Goal: Information Seeking & Learning: Compare options

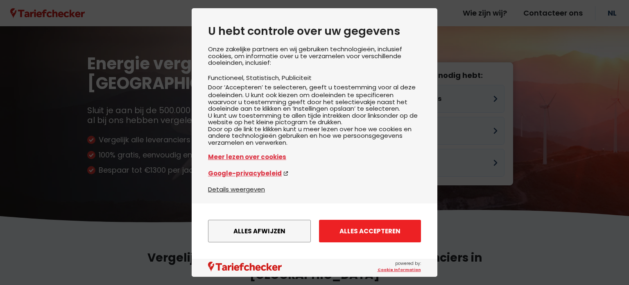
click at [350, 229] on button "Alles accepteren" at bounding box center [370, 231] width 102 height 23
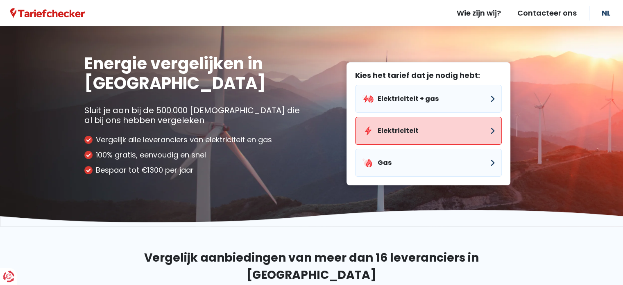
click at [413, 131] on button "Elektriciteit" at bounding box center [428, 131] width 147 height 28
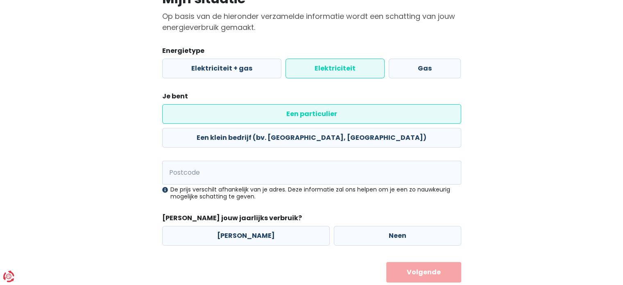
scroll to position [76, 0]
click at [196, 161] on input "Postcode" at bounding box center [311, 173] width 299 height 24
type input "3000"
click at [343, 226] on label "Neen" at bounding box center [397, 236] width 127 height 20
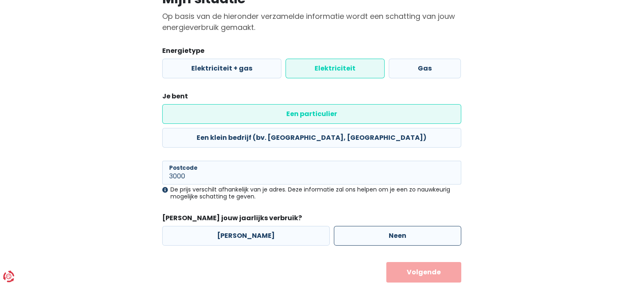
click at [343, 226] on input "Neen" at bounding box center [397, 236] width 127 height 20
radio input "true"
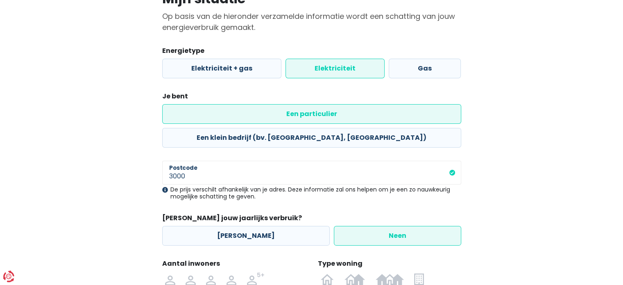
scroll to position [163, 0]
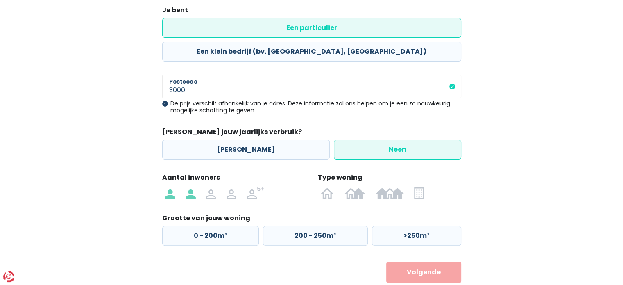
click at [188, 186] on img at bounding box center [191, 192] width 10 height 13
click at [188, 186] on input "radio" at bounding box center [190, 192] width 20 height 13
radio input "true"
click at [417, 186] on img at bounding box center [418, 192] width 9 height 13
click at [417, 186] on input "radio" at bounding box center [419, 192] width 20 height 13
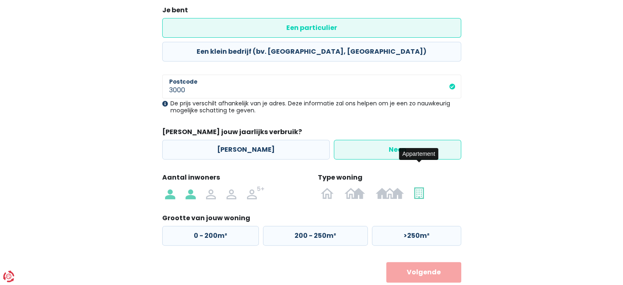
radio input "true"
click at [320, 226] on label "50 - 100m²" at bounding box center [313, 236] width 103 height 20
click at [320, 226] on input "50 - 100m²" at bounding box center [313, 236] width 103 height 20
radio input "true"
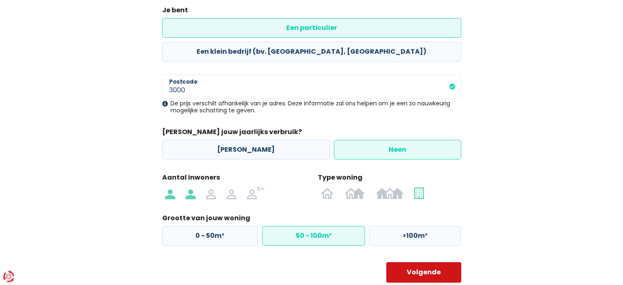
click at [419, 262] on button "Volgende" at bounding box center [423, 272] width 75 height 20
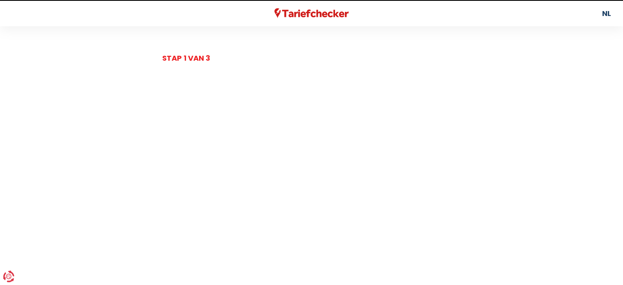
select select
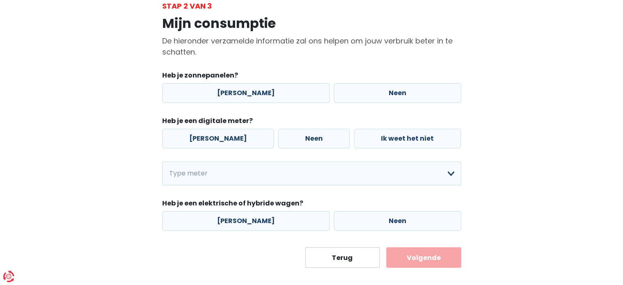
scroll to position [52, 0]
click at [376, 98] on label "Neen" at bounding box center [397, 93] width 127 height 20
click at [376, 98] on input "Neen" at bounding box center [397, 93] width 127 height 20
radio input "true"
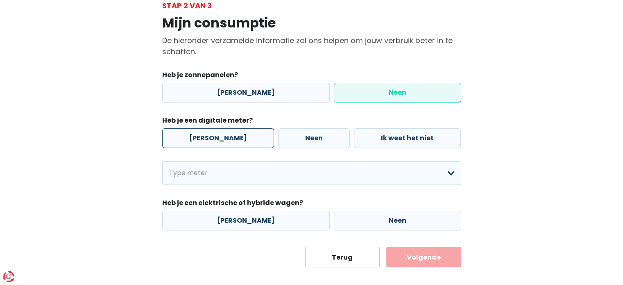
click at [206, 140] on label "[PERSON_NAME]" at bounding box center [218, 138] width 112 height 20
click at [206, 140] on input "[PERSON_NAME]" at bounding box center [218, 138] width 112 height 20
radio input "true"
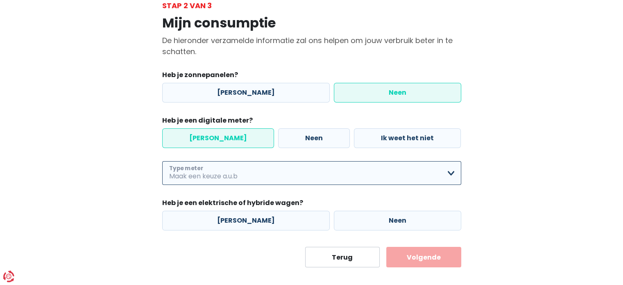
click at [206, 178] on select "Enkelvoudig Tweevoudig Enkelvoudig + uitsluitend nachttarief Tweevoudig + uitsl…" at bounding box center [311, 173] width 299 height 24
select select "day_night_bi_hourly"
click at [162, 161] on select "Enkelvoudig Tweevoudig Enkelvoudig + uitsluitend nachttarief Tweevoudig + uitsl…" at bounding box center [311, 173] width 299 height 24
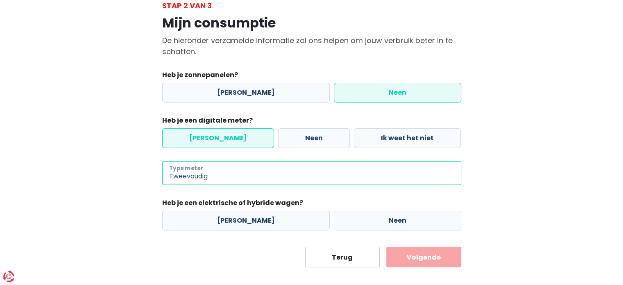
scroll to position [61, 0]
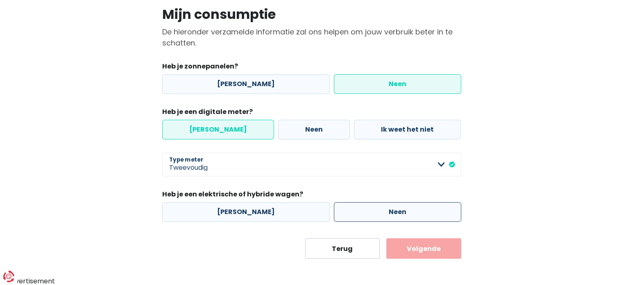
click at [355, 212] on label "Neen" at bounding box center [397, 212] width 127 height 20
click at [355, 212] on input "Neen" at bounding box center [397, 212] width 127 height 20
radio input "true"
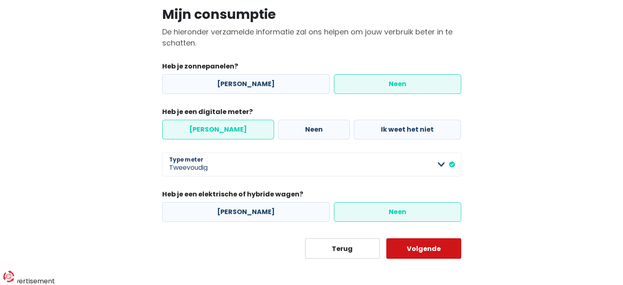
click at [434, 247] on button "Volgende" at bounding box center [423, 248] width 75 height 20
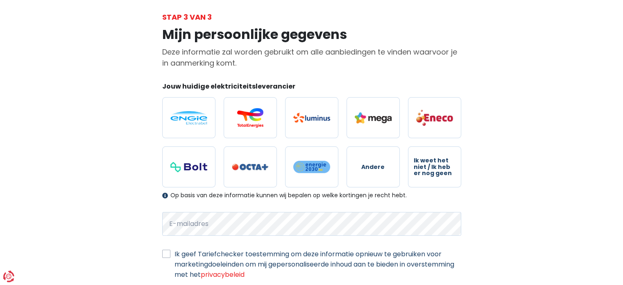
scroll to position [41, 0]
click at [385, 122] on img at bounding box center [373, 117] width 37 height 11
click at [385, 122] on input "radio" at bounding box center [373, 117] width 53 height 41
radio input "true"
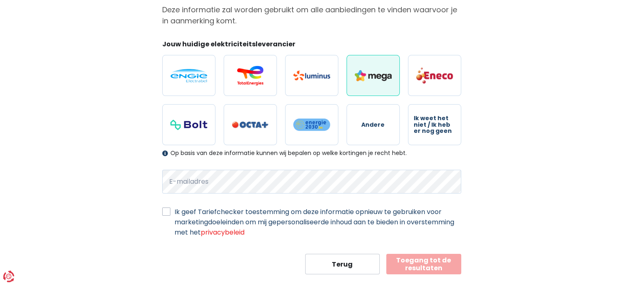
scroll to position [98, 0]
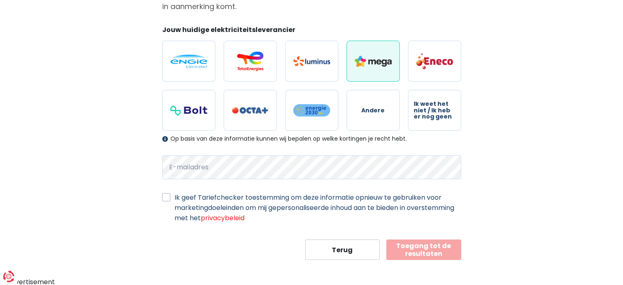
click at [175, 196] on label "Ik geef Tariefchecker toestemming om deze informatie opnieuw te gebruiken voor …" at bounding box center [318, 207] width 287 height 31
click at [166, 196] on input "Ik geef Tariefchecker toestemming om deze informatie opnieuw te gebruiken voor …" at bounding box center [166, 196] width 8 height 8
checkbox input "true"
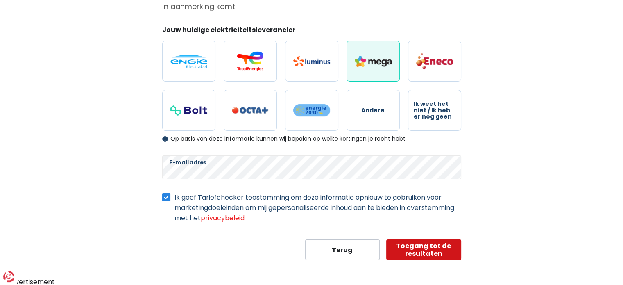
click at [442, 248] on button "Toegang tot de resultaten" at bounding box center [423, 249] width 75 height 20
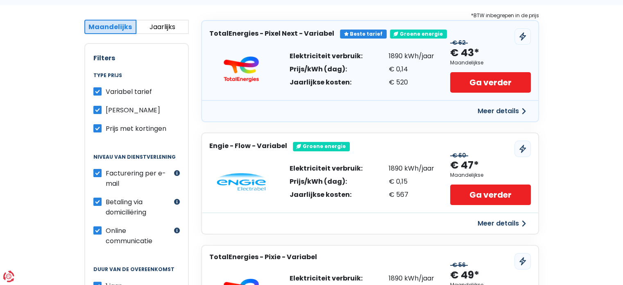
scroll to position [155, 0]
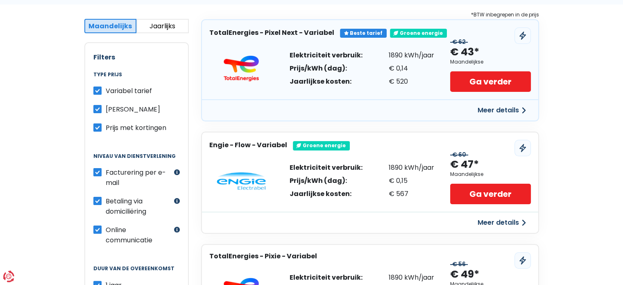
drag, startPoint x: 268, startPoint y: 32, endPoint x: 316, endPoint y: 36, distance: 48.5
click at [316, 36] on h3 "TotalEnergies - Pixel Next - Variabel" at bounding box center [271, 33] width 125 height 8
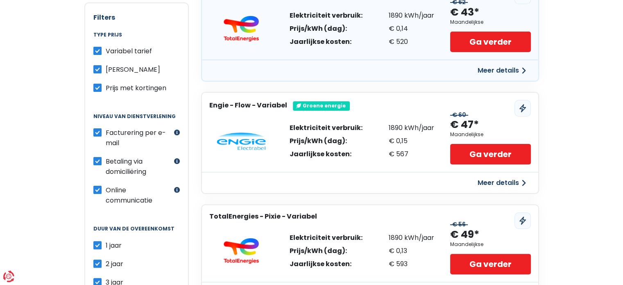
scroll to position [190, 0]
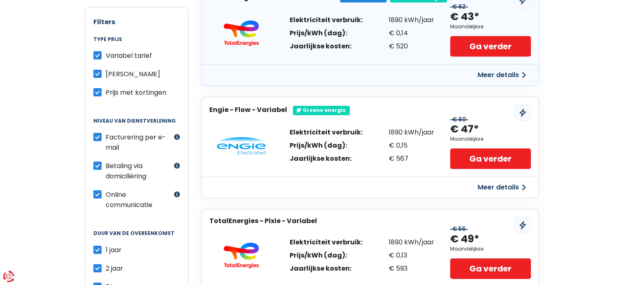
click at [106, 164] on label "Betaling via domiciliëring" at bounding box center [139, 171] width 66 height 20
click at [100, 164] on input "Betaling via domiciliëring" at bounding box center [97, 165] width 8 height 8
checkbox input "false"
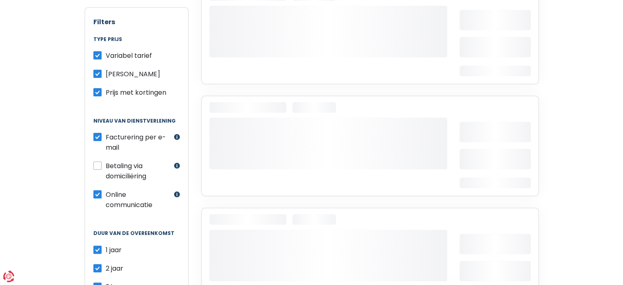
scroll to position [268, 0]
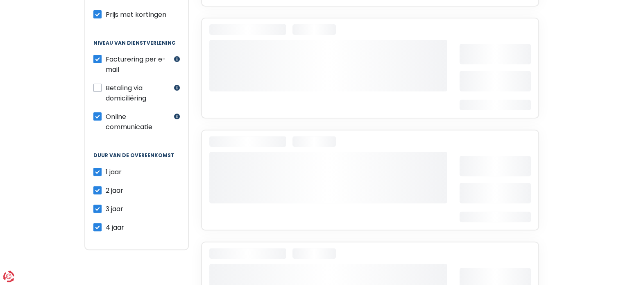
click at [106, 186] on label "2 jaar" at bounding box center [115, 190] width 18 height 10
click at [97, 186] on input "2 jaar" at bounding box center [97, 189] width 8 height 8
checkbox input "false"
click at [98, 204] on input "3 jaar" at bounding box center [97, 208] width 8 height 8
checkbox input "false"
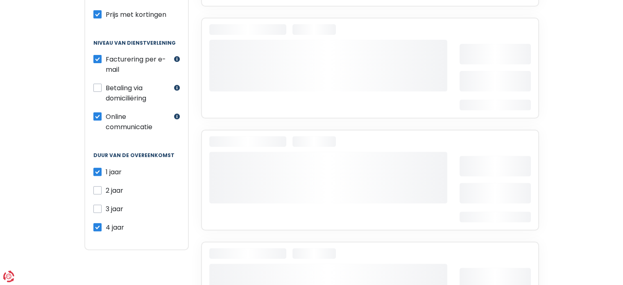
click at [106, 222] on label "4 jaar" at bounding box center [115, 227] width 18 height 10
click at [97, 222] on input "4 jaar" at bounding box center [97, 226] width 8 height 8
checkbox input "false"
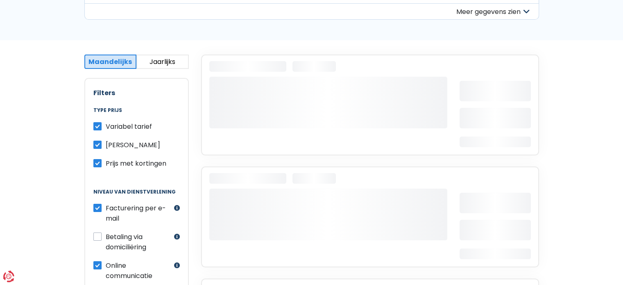
scroll to position [131, 0]
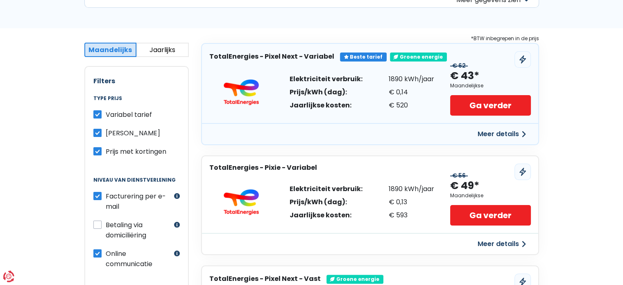
drag, startPoint x: 387, startPoint y: 79, endPoint x: 403, endPoint y: 82, distance: 15.9
click at [403, 82] on div "Elektriciteit verbruik: Prijs/kWh (dag): Jaarlijkse kosten: 1890 kWh/jaar € 0,1…" at bounding box center [362, 92] width 145 height 33
click at [398, 86] on div "1890 kWh/jaar € 0,14 € 520" at bounding box center [411, 92] width 45 height 33
